Goal: Task Accomplishment & Management: Manage account settings

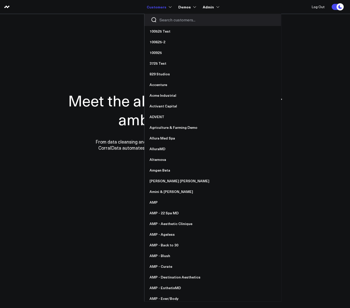
click at [170, 21] on input "Search customers input" at bounding box center [216, 20] width 115 height 6
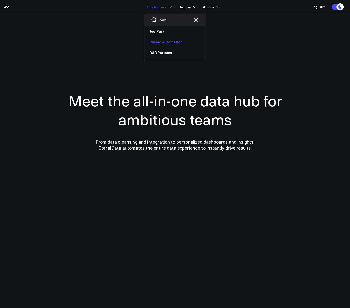
type input "par"
click at [172, 44] on link "Parsec Automation" at bounding box center [174, 42] width 61 height 11
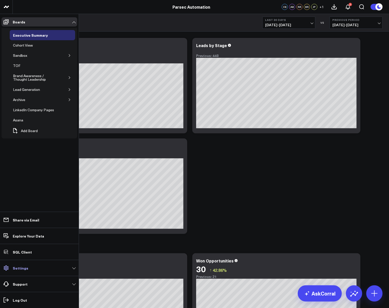
click at [23, 268] on p "Settings" at bounding box center [21, 268] width 16 height 4
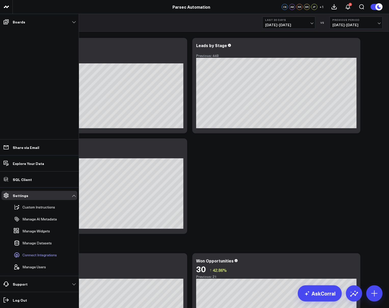
click at [37, 256] on span "Connect Integrations" at bounding box center [39, 255] width 34 height 4
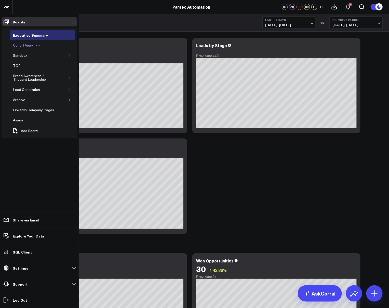
click at [20, 44] on div "Cohort View" at bounding box center [23, 45] width 22 height 6
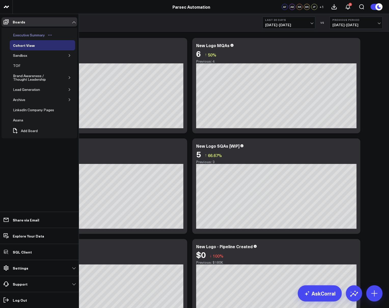
click at [20, 35] on div "Executive Summary" at bounding box center [29, 35] width 34 height 6
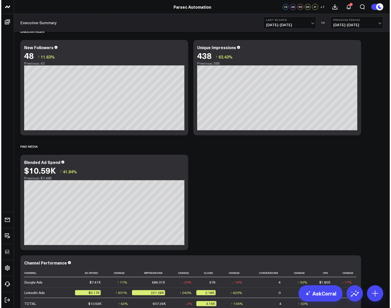
scroll to position [679, 0]
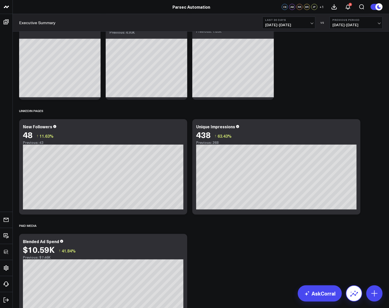
click at [349, 295] on icon at bounding box center [354, 293] width 8 height 8
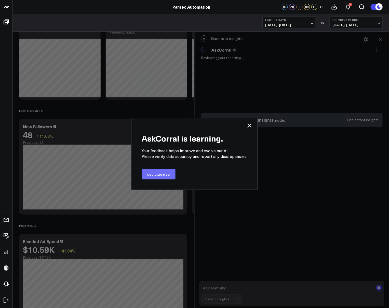
click at [158, 177] on button "Got it. Let's go!" at bounding box center [158, 174] width 34 height 10
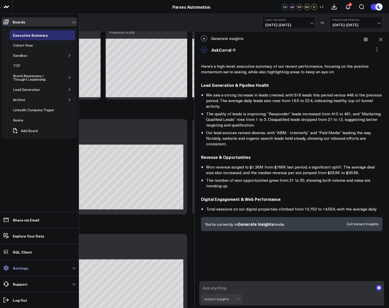
click at [20, 269] on p "Settings" at bounding box center [21, 268] width 16 height 4
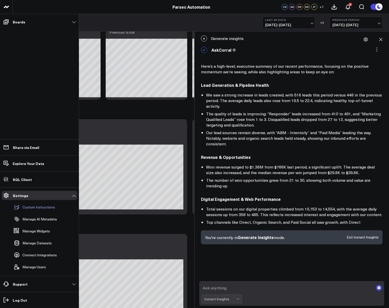
click at [42, 208] on p "Custom Instructions" at bounding box center [38, 207] width 33 height 4
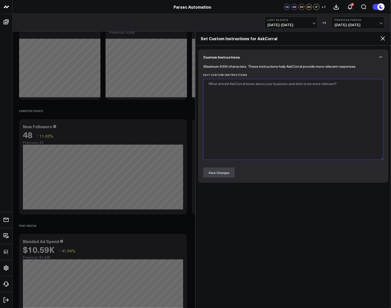
click at [249, 91] on textarea "Edit Custom Instructions" at bounding box center [293, 119] width 180 height 81
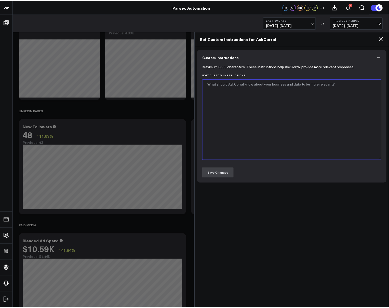
scroll to position [176, 0]
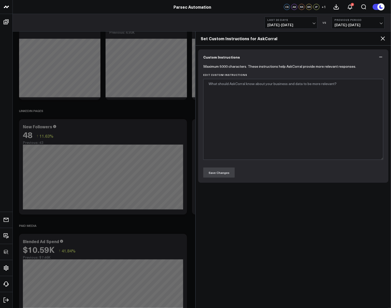
click at [349, 39] on icon at bounding box center [383, 38] width 6 height 6
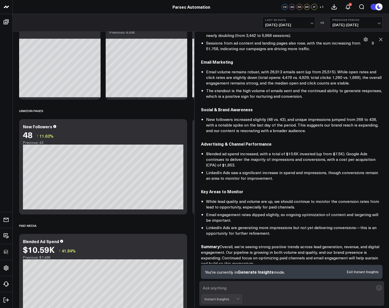
scroll to position [222, 0]
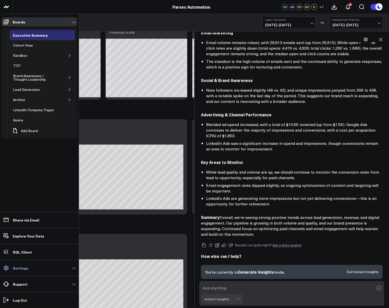
click at [32, 269] on link "Settings" at bounding box center [40, 267] width 76 height 9
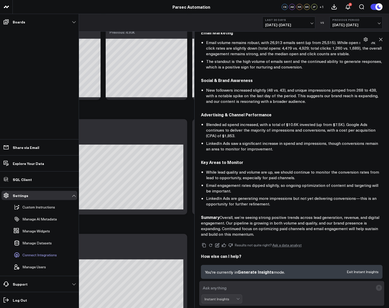
click at [40, 257] on span "Connect Integrations" at bounding box center [39, 255] width 34 height 4
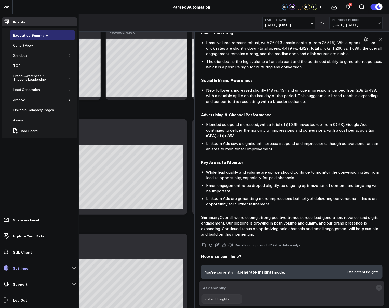
click at [23, 269] on p "Settings" at bounding box center [21, 268] width 16 height 4
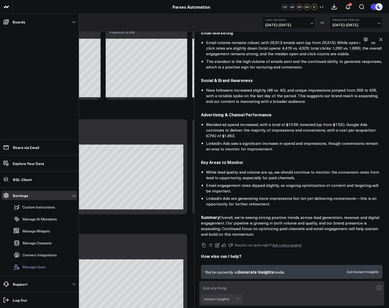
click at [36, 267] on span "Manage Users" at bounding box center [33, 267] width 23 height 4
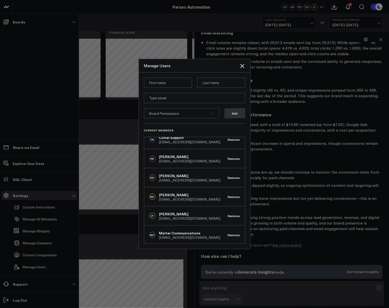
scroll to position [0, 0]
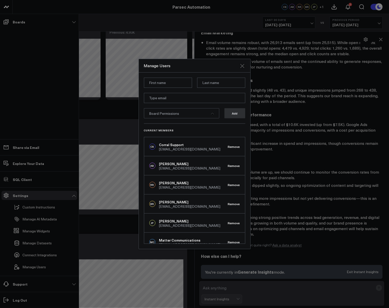
click at [241, 65] on icon "Close" at bounding box center [242, 66] width 4 height 4
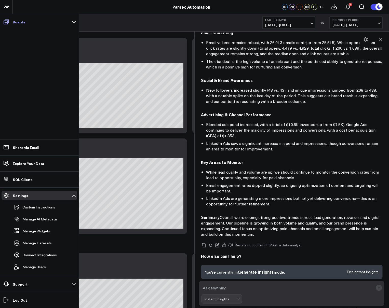
click at [18, 21] on p "Boards" at bounding box center [19, 22] width 12 height 4
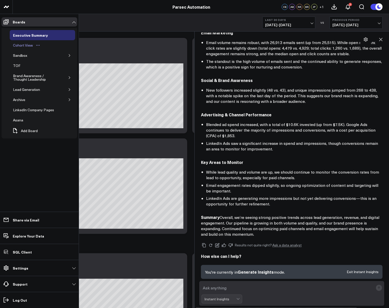
click at [20, 45] on div "Cohort View" at bounding box center [23, 45] width 22 height 6
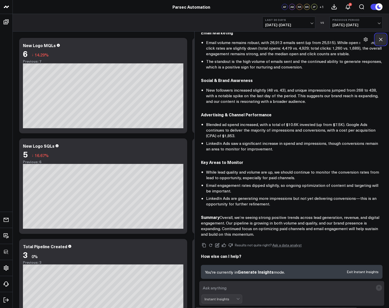
click at [349, 39] on icon at bounding box center [380, 39] width 3 height 3
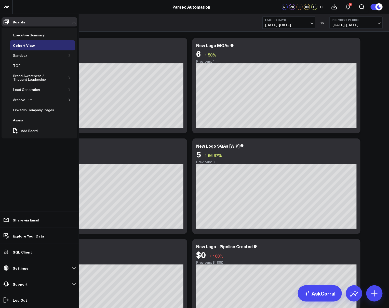
click at [69, 98] on icon "button" at bounding box center [69, 99] width 3 height 3
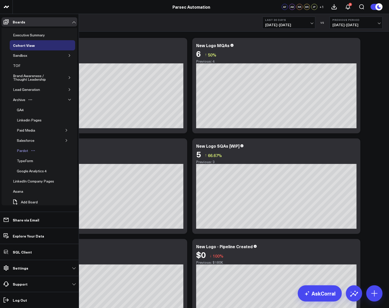
scroll to position [1, 0]
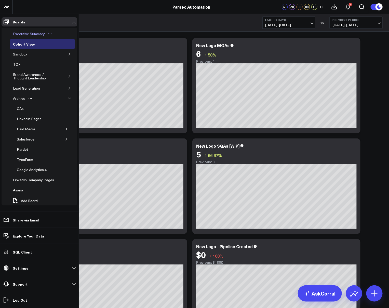
click at [23, 34] on div "Executive Summary" at bounding box center [29, 34] width 34 height 6
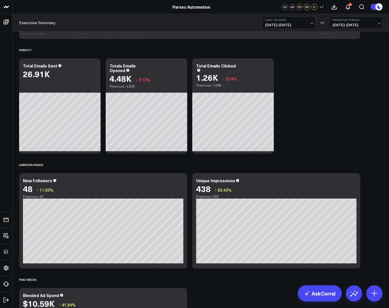
scroll to position [625, 0]
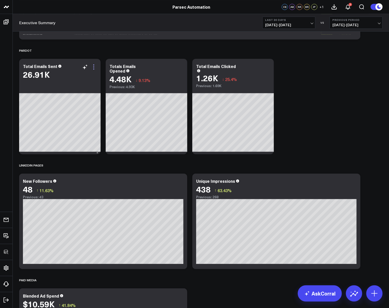
click at [92, 66] on icon at bounding box center [94, 67] width 6 height 6
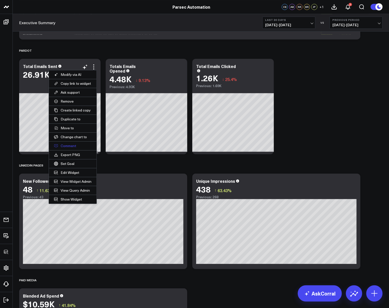
click at [74, 144] on button "Comment" at bounding box center [73, 145] width 48 height 9
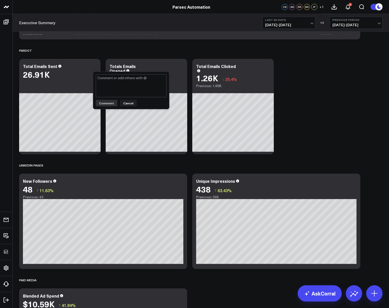
click at [111, 87] on textarea at bounding box center [131, 85] width 71 height 23
type textarea "@"
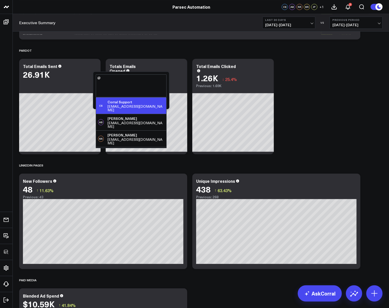
scroll to position [656, 0]
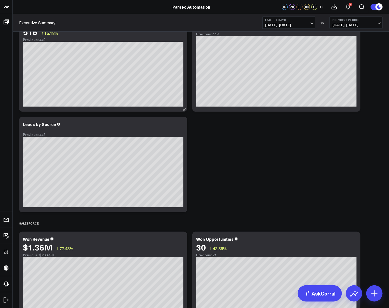
scroll to position [0, 0]
